Goal: Task Accomplishment & Management: Complete application form

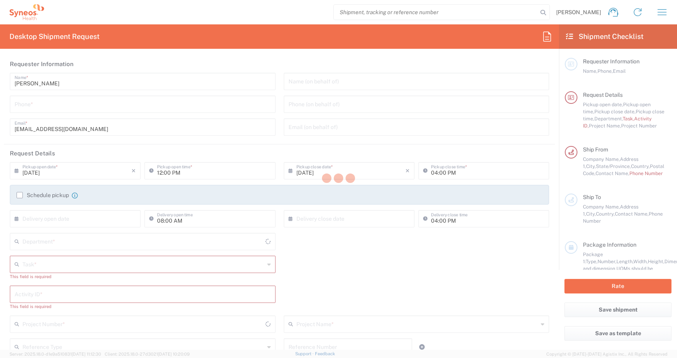
type input "[US_STATE]"
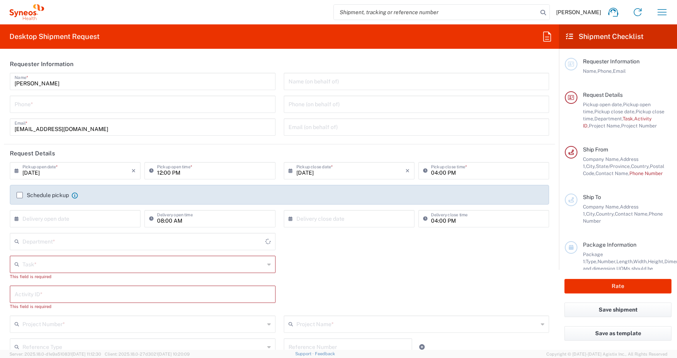
type input "4510"
type input "[GEOGRAPHIC_DATA]"
type input "Syneos Health, LLC-[GEOGRAPHIC_DATA] [GEOGRAPHIC_DATA] [GEOGRAPHIC_DATA]"
click at [658, 13] on icon "button" at bounding box center [662, 12] width 13 height 13
